Goal: Transaction & Acquisition: Book appointment/travel/reservation

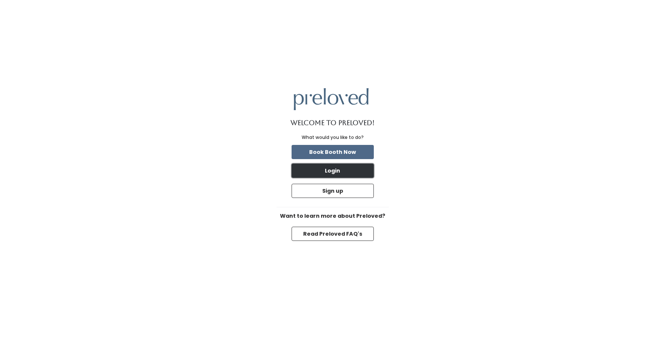
click at [338, 167] on button "Login" at bounding box center [332, 171] width 82 height 14
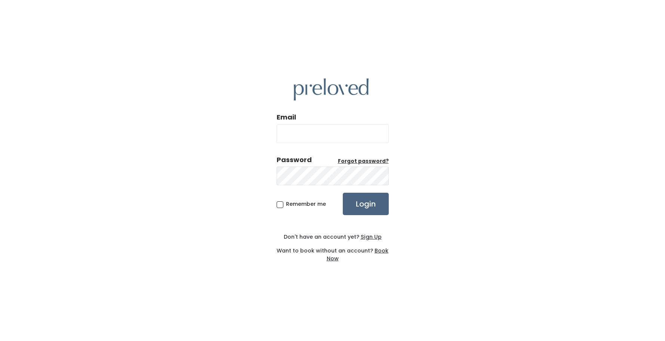
type input "thomasaubree13@gmail.com"
click at [357, 205] on input "Login" at bounding box center [366, 204] width 46 height 22
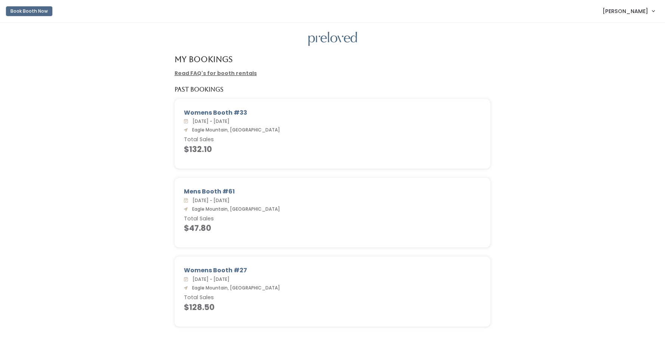
click at [47, 12] on button "Book Booth Now" at bounding box center [29, 11] width 46 height 10
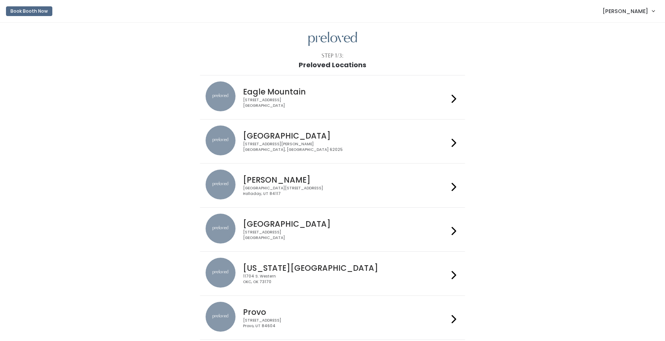
click at [324, 99] on div "[STREET_ADDRESS]" at bounding box center [345, 103] width 205 height 11
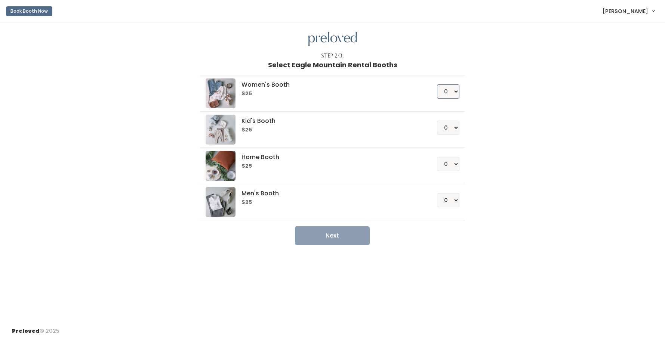
click at [442, 97] on select "0 1 2 3 4" at bounding box center [448, 91] width 22 height 14
select select "1"
click at [437, 84] on select "0 1 2 3 4" at bounding box center [448, 91] width 22 height 14
click at [359, 236] on button "Next" at bounding box center [332, 235] width 75 height 19
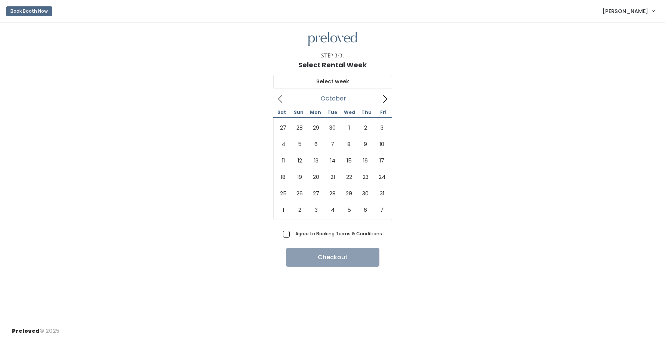
click at [386, 101] on icon at bounding box center [385, 99] width 8 height 8
click at [277, 100] on icon at bounding box center [280, 99] width 8 height 8
type input "[DATE] to [DATE]"
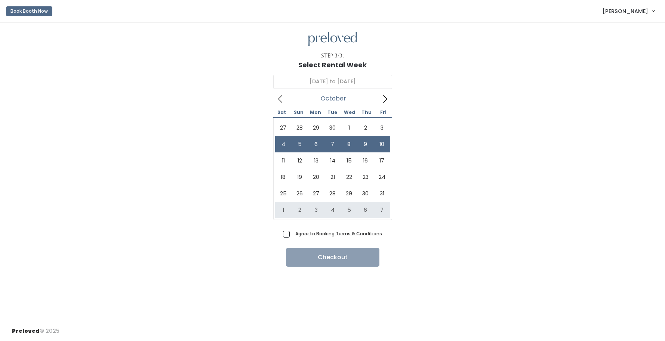
click at [292, 234] on span "Agree to Booking Terms & Conditions" at bounding box center [337, 233] width 90 height 7
click at [292, 234] on input "Agree to Booking Terms & Conditions" at bounding box center [294, 232] width 5 height 5
checkbox input "true"
click at [308, 254] on button "Checkout" at bounding box center [332, 257] width 93 height 19
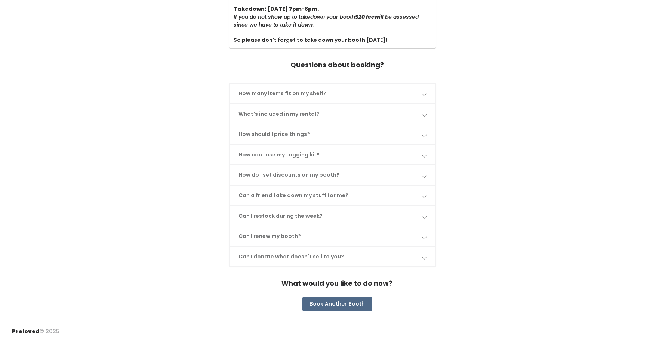
scroll to position [293, 0]
click at [288, 214] on link "Can I restock during the week?" at bounding box center [332, 216] width 206 height 20
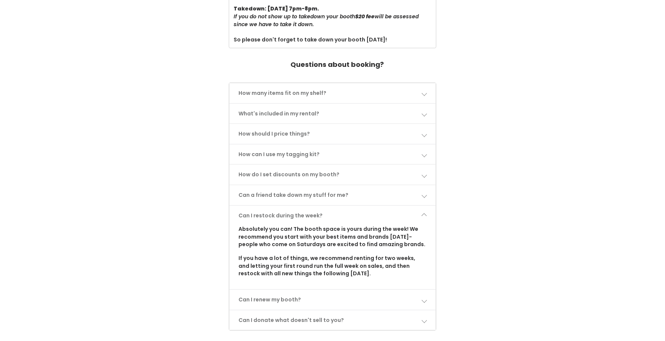
scroll to position [298, 0]
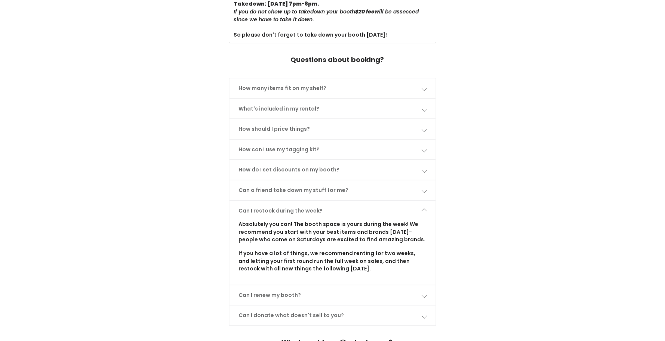
click at [288, 209] on link "Can I restock during the week?" at bounding box center [332, 211] width 206 height 20
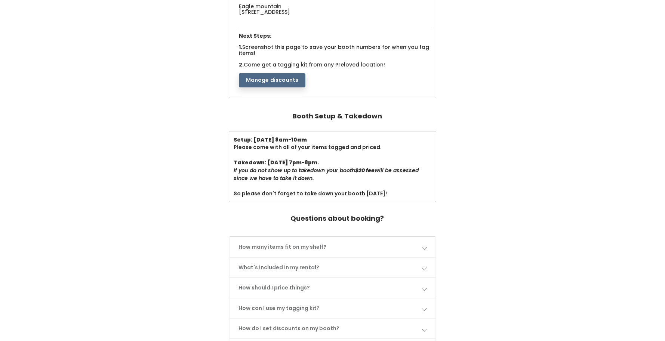
scroll to position [293, 0]
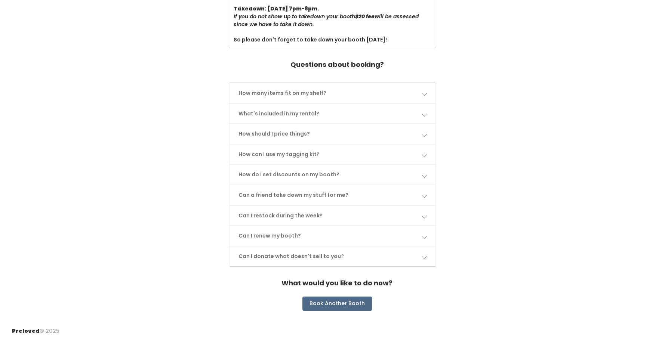
click at [274, 258] on link "Can I donate what doesn't sell to you?" at bounding box center [332, 257] width 206 height 20
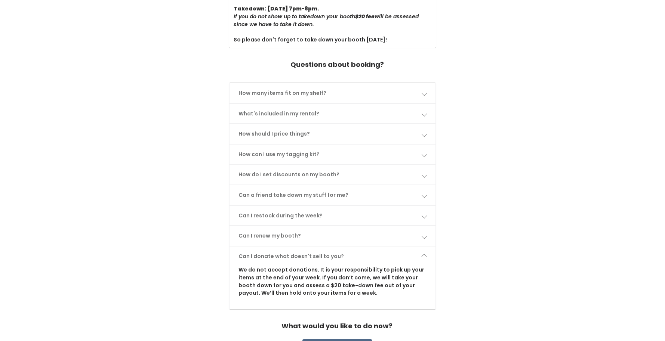
click at [274, 258] on link "Can I donate what doesn't sell to you?" at bounding box center [332, 257] width 206 height 20
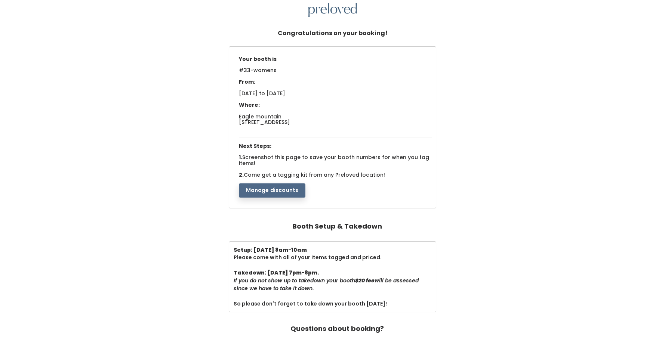
scroll to position [0, 0]
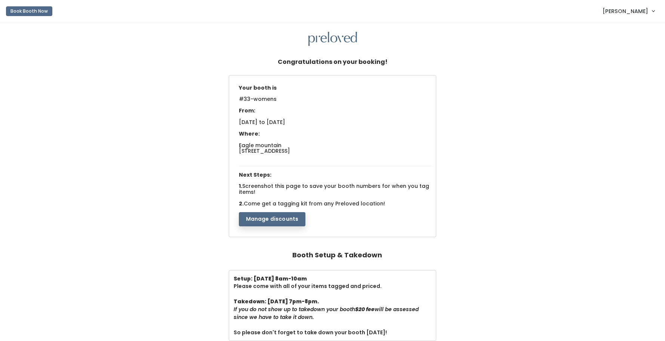
click at [603, 12] on link "[PERSON_NAME]" at bounding box center [628, 11] width 67 height 16
click at [606, 31] on link "My bookings" at bounding box center [627, 29] width 67 height 13
